Goal: Task Accomplishment & Management: Complete application form

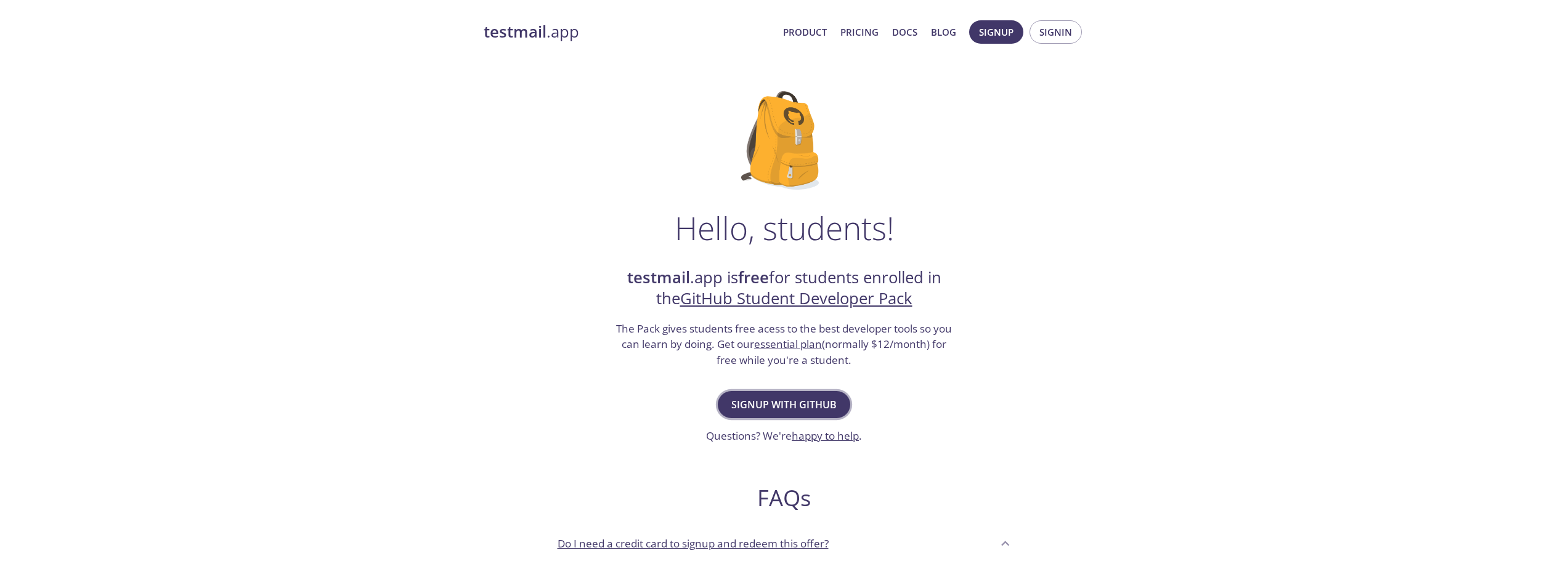
click at [788, 406] on span "Signup with GitHub" at bounding box center [784, 405] width 105 height 18
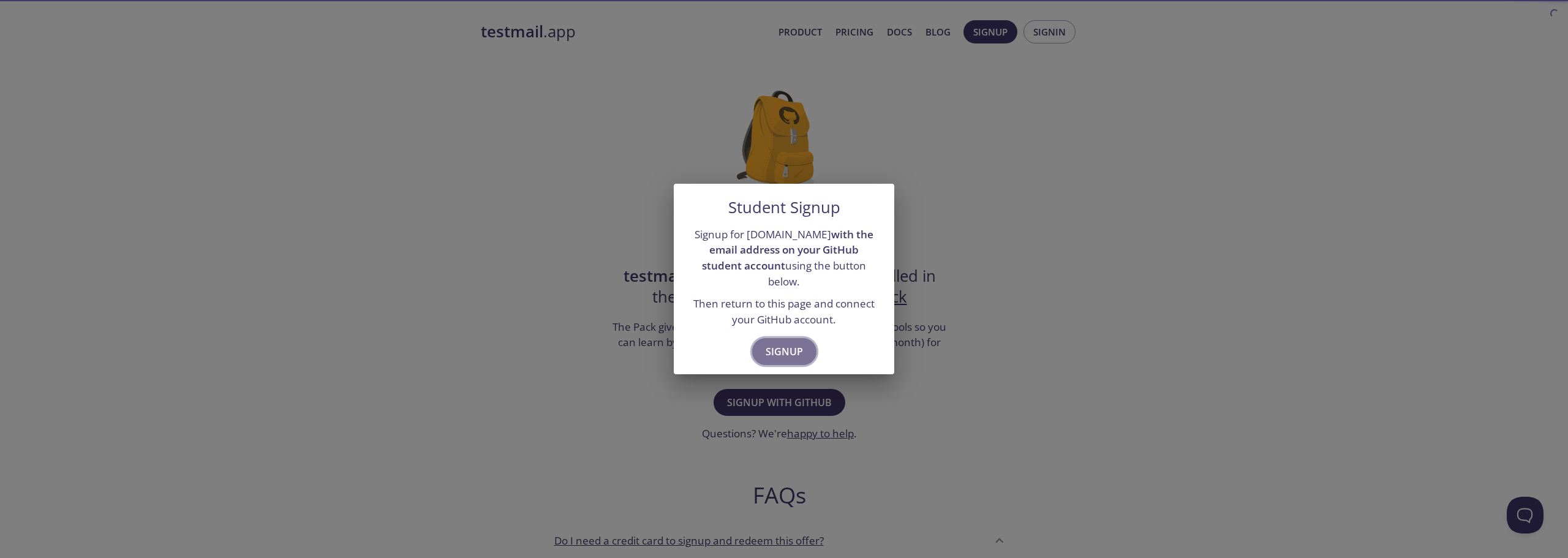
click at [783, 343] on span "Signup" at bounding box center [784, 352] width 38 height 17
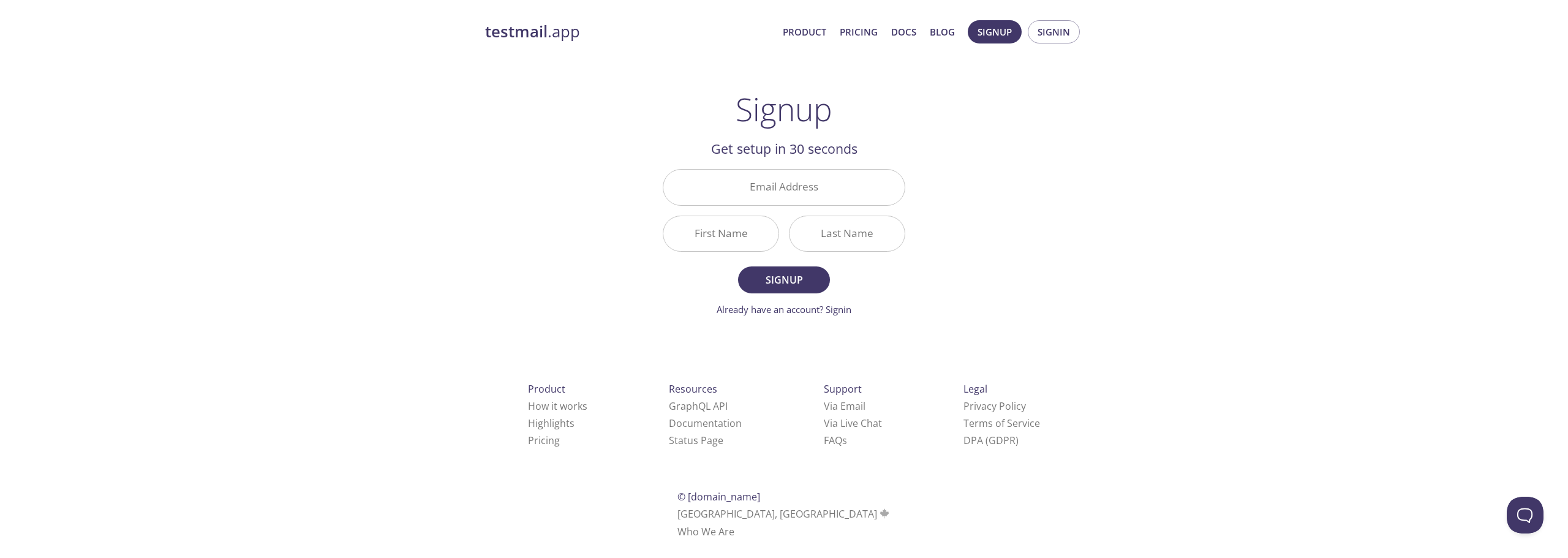
click at [1047, 136] on div "testmail .app Product Pricing Docs Blog Signup Signin Signup Get setup in 30 se…" at bounding box center [784, 293] width 627 height 562
click at [741, 189] on input "Email Address" at bounding box center [784, 187] width 241 height 35
type input "[EMAIL_ADDRESS][DOMAIN_NAME]"
type input "Akshay"
type input "."
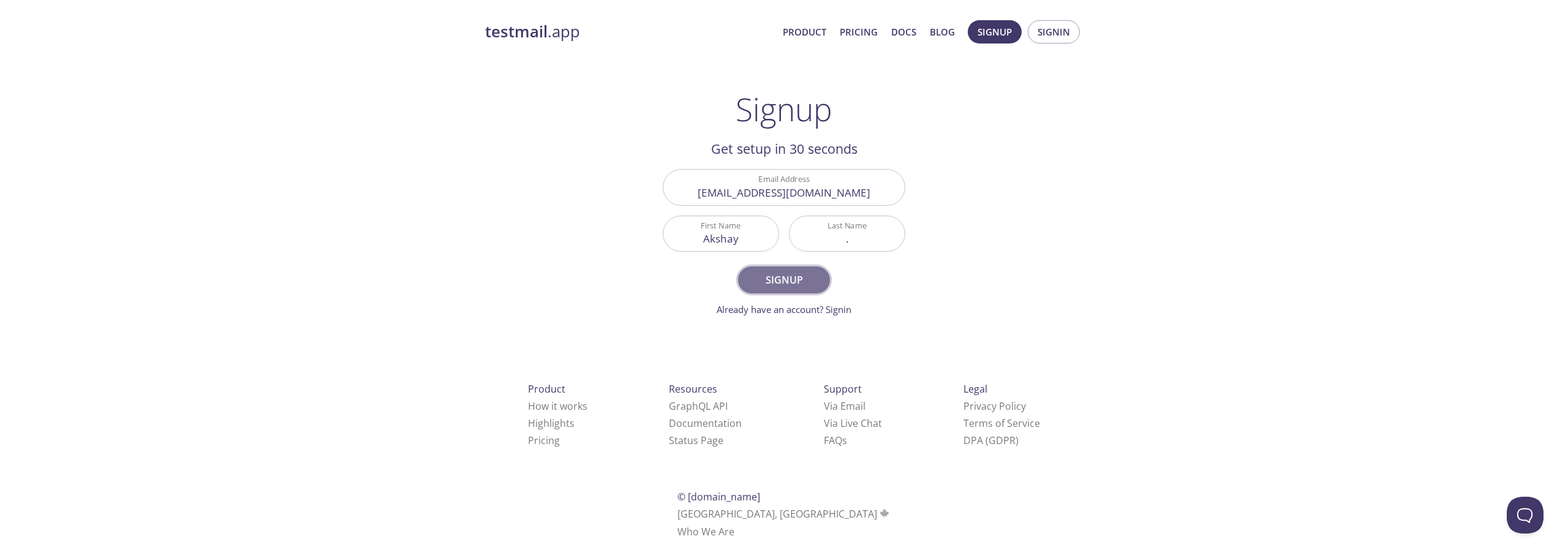
click at [786, 285] on span "Signup" at bounding box center [784, 280] width 65 height 17
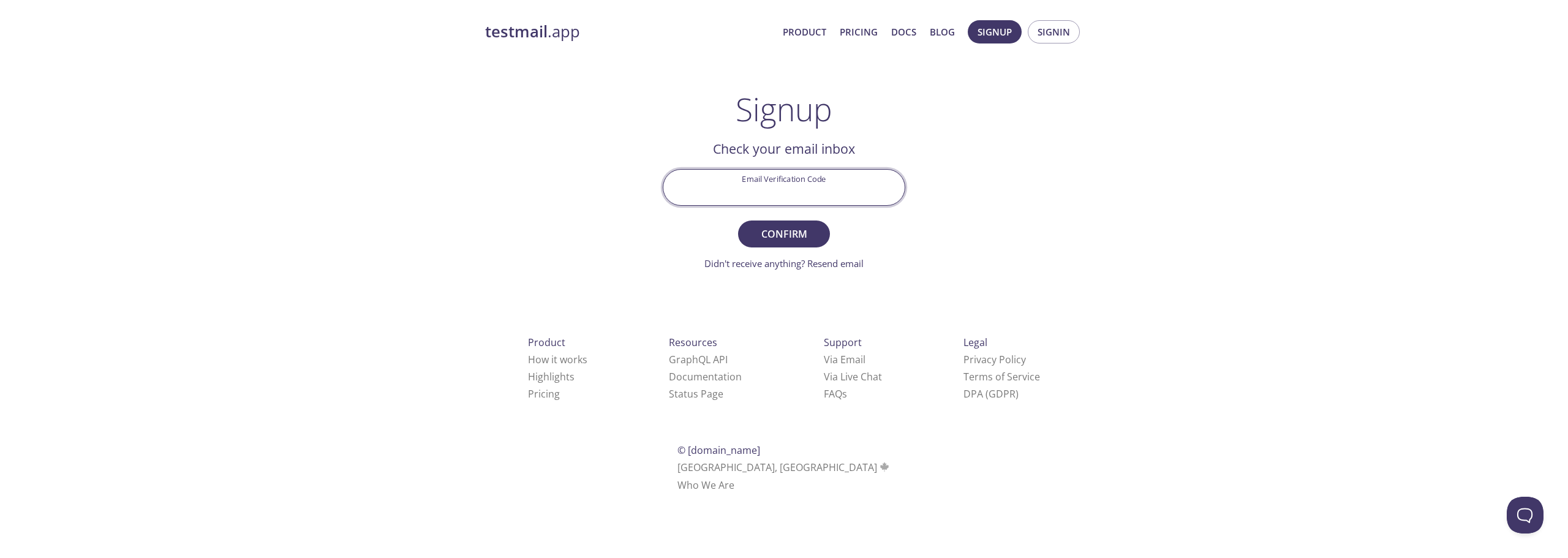
click at [774, 180] on input "Email Verification Code" at bounding box center [784, 187] width 241 height 35
paste input "MNVPLHB"
type input "MNVPLHB"
click at [790, 235] on span "Confirm" at bounding box center [784, 234] width 65 height 17
